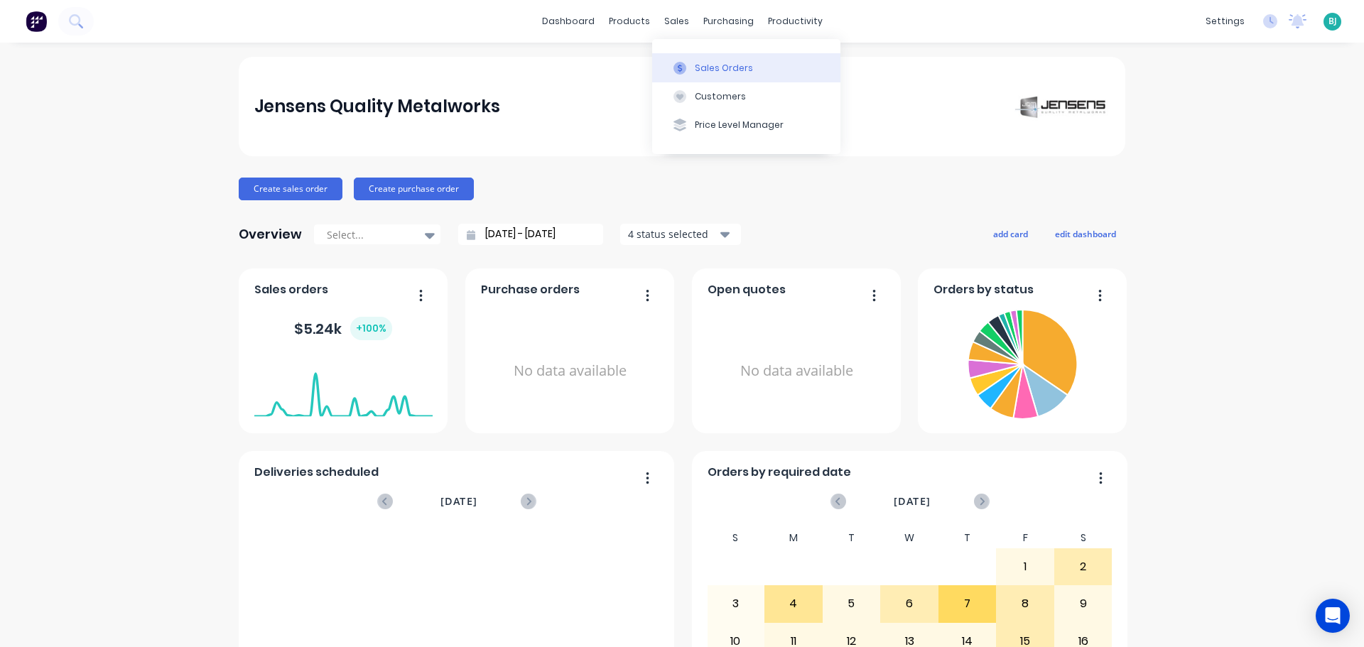
click at [696, 68] on div "Sales Orders" at bounding box center [724, 68] width 58 height 13
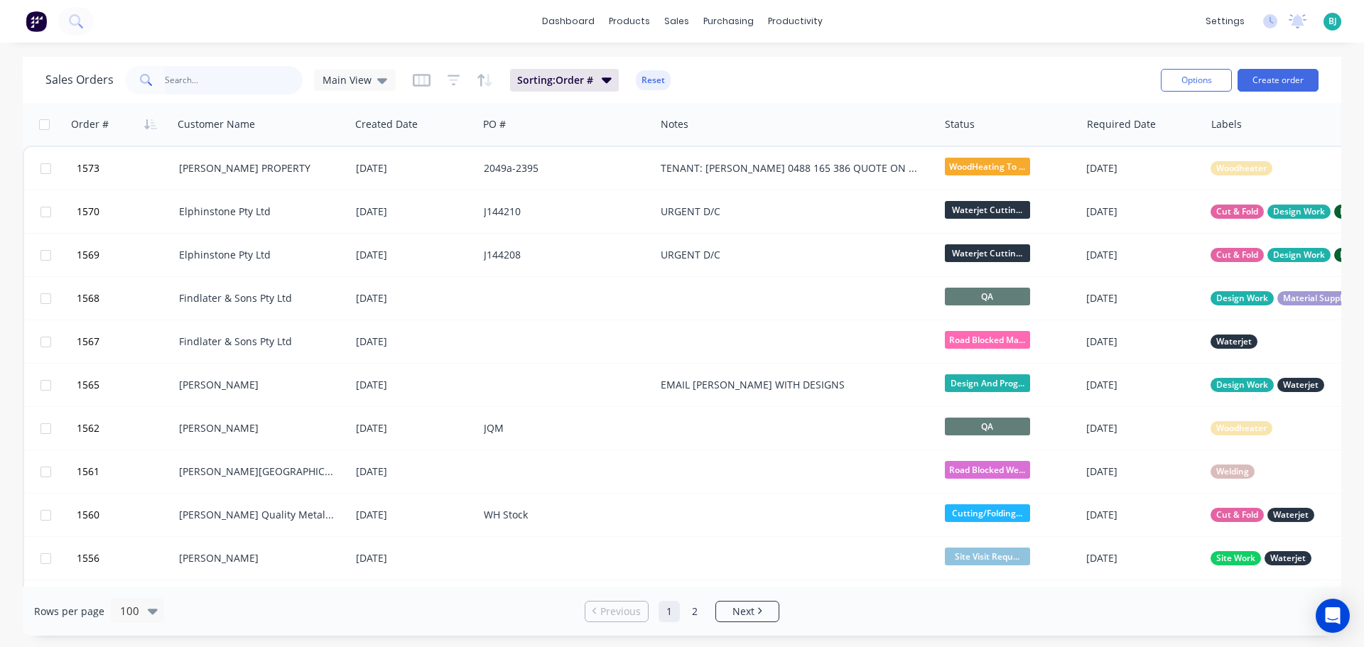
click at [234, 84] on input "text" at bounding box center [234, 80] width 139 height 28
click at [224, 80] on input "text" at bounding box center [234, 80] width 139 height 28
type input "1431"
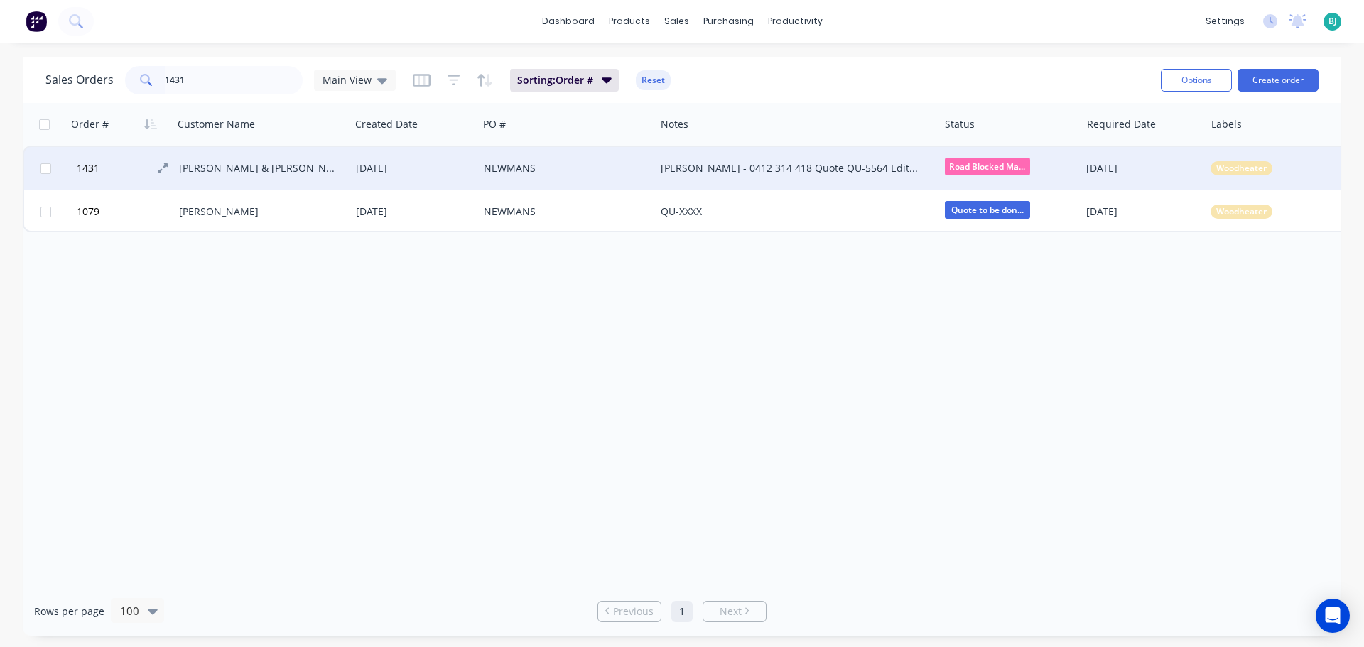
click at [131, 171] on button "1431" at bounding box center [125, 168] width 107 height 43
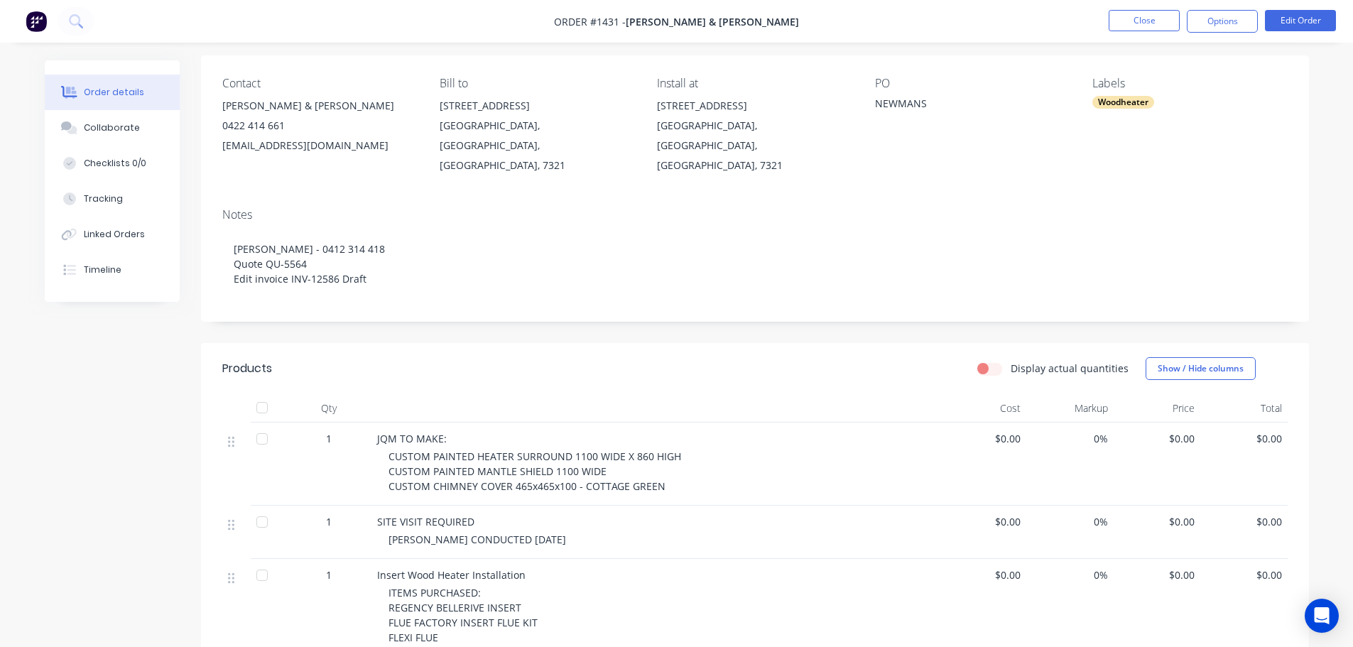
scroll to position [71, 0]
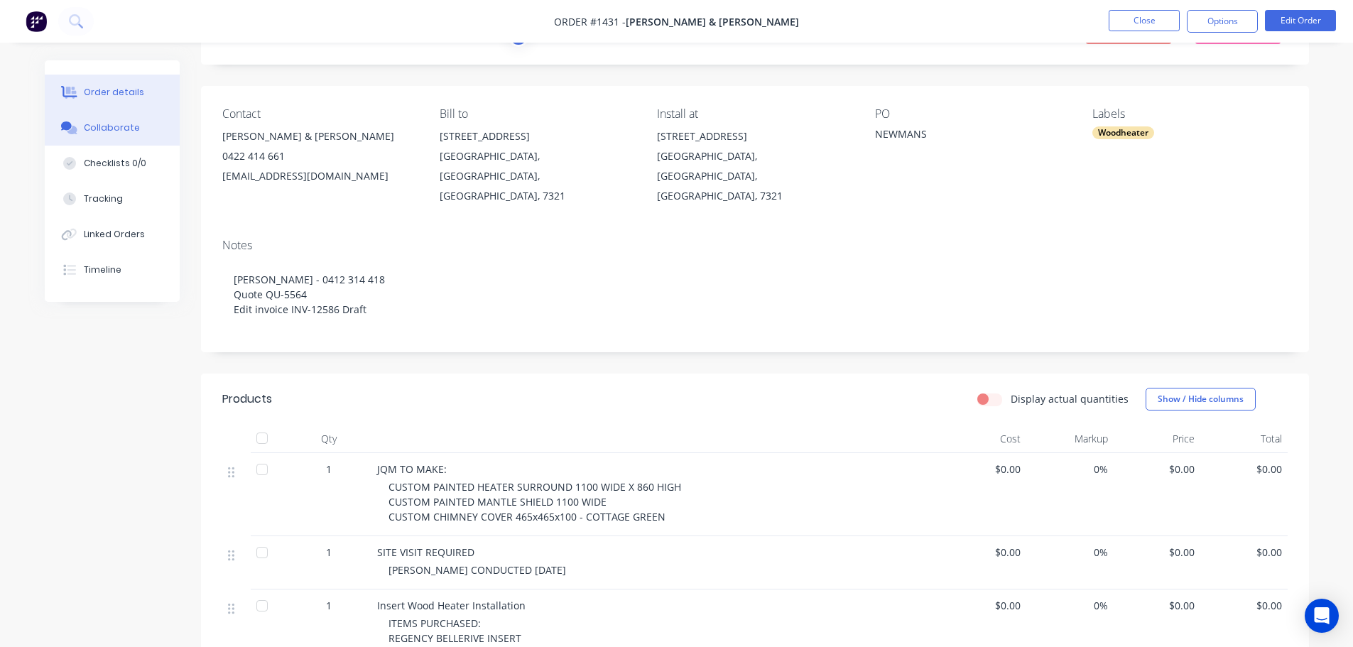
click at [84, 135] on button "Collaborate" at bounding box center [112, 128] width 135 height 36
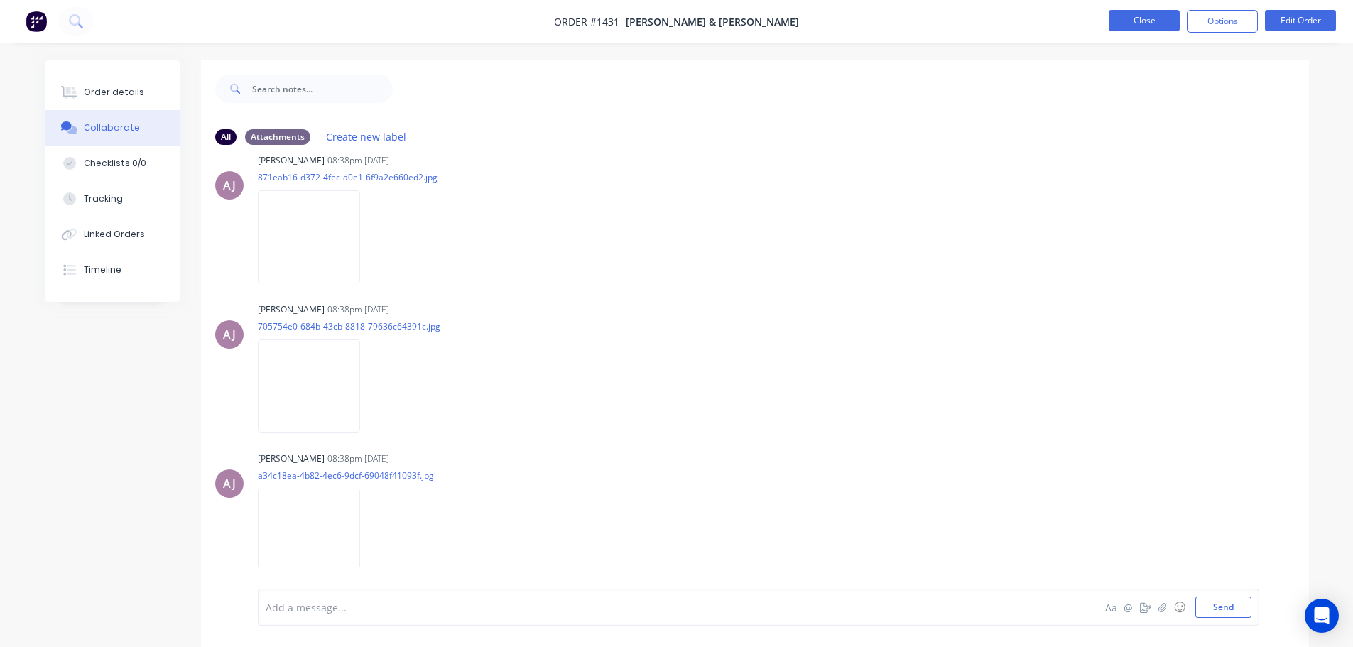
click at [1152, 21] on button "Close" at bounding box center [1144, 20] width 71 height 21
